Goal: Task Accomplishment & Management: Manage account settings

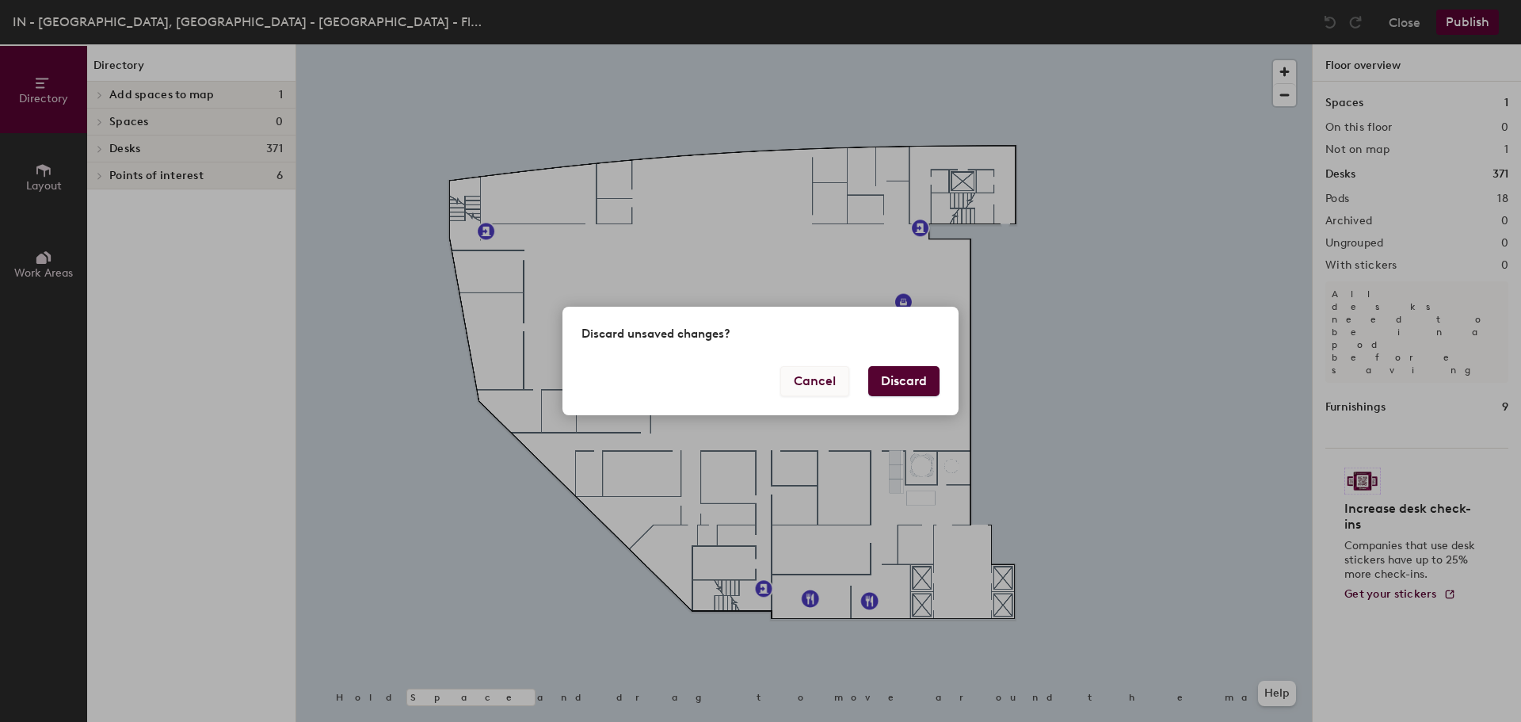
click at [825, 382] on button "Cancel" at bounding box center [814, 381] width 69 height 30
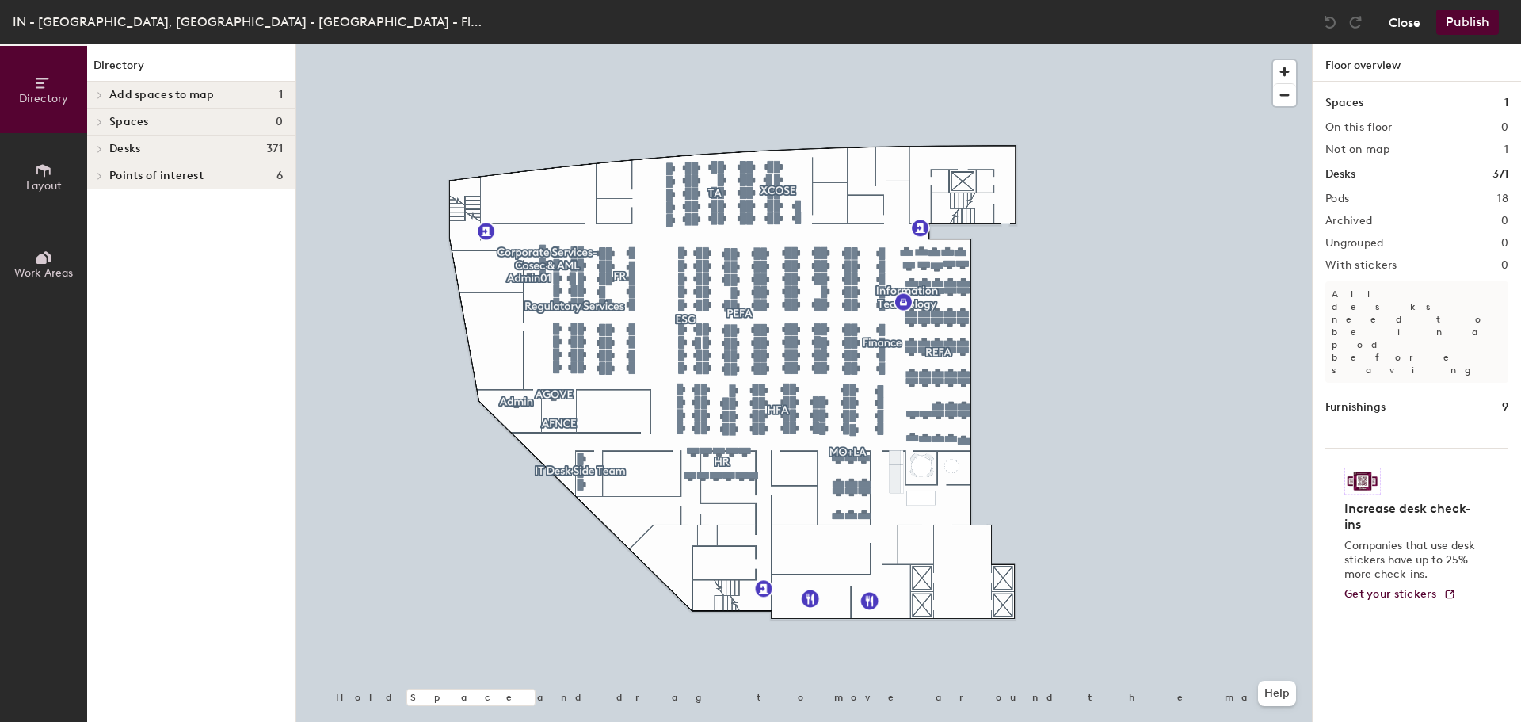
click at [1398, 17] on button "Close" at bounding box center [1405, 22] width 32 height 25
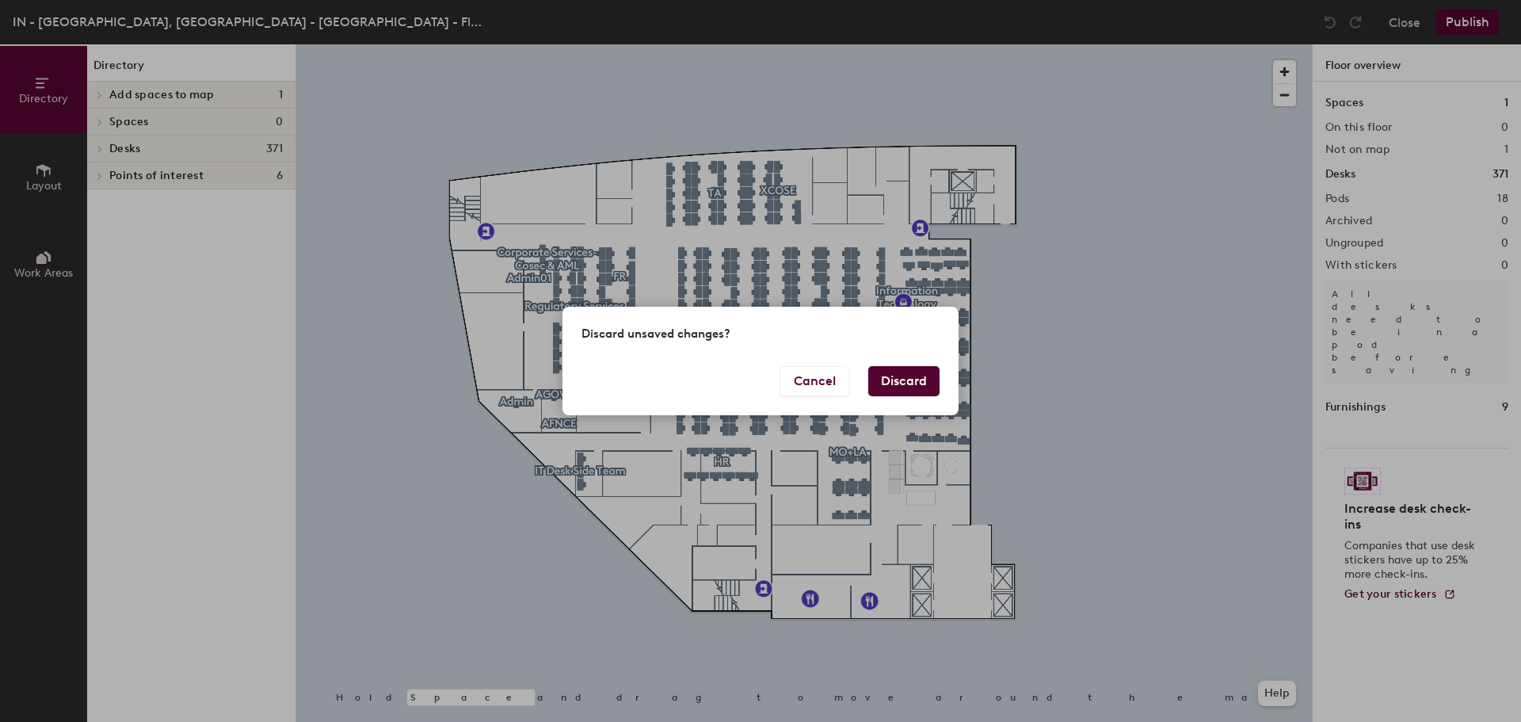
click at [898, 381] on button "Discard" at bounding box center [903, 381] width 71 height 30
